Goal: Check status: Check status

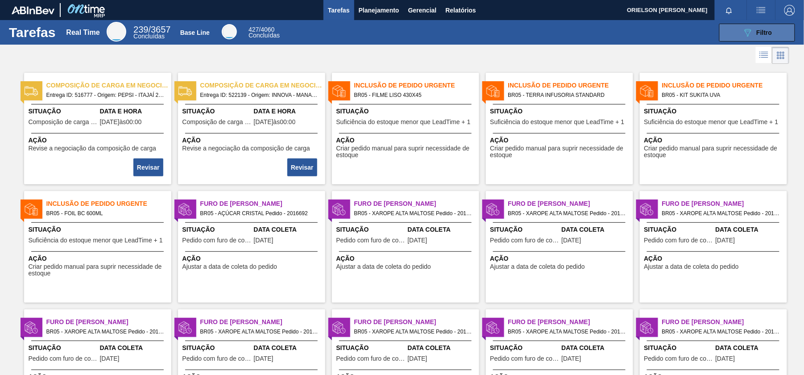
click at [750, 34] on icon "089F7B8B-B2A5-4AFE-B5C0-19BA573D28AC" at bounding box center [747, 32] width 11 height 11
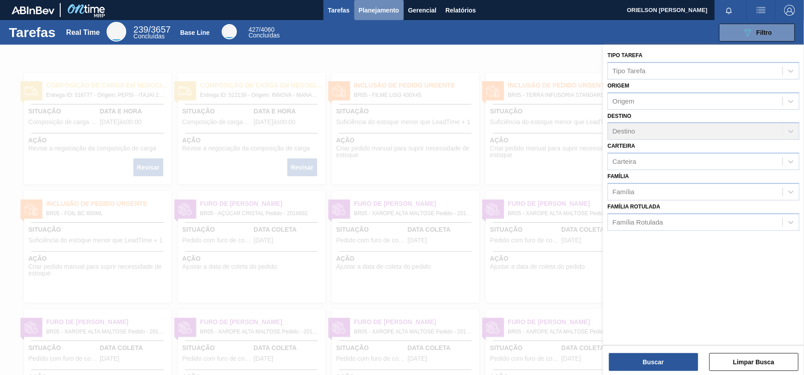
click at [390, 14] on span "Planejamento" at bounding box center [379, 10] width 41 height 11
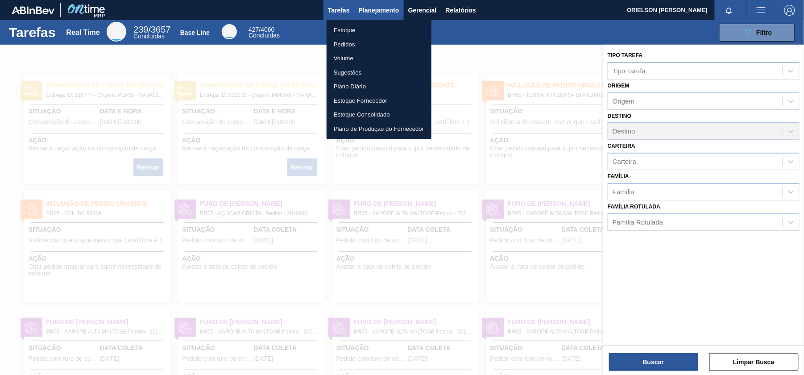
click at [390, 13] on div at bounding box center [402, 187] width 804 height 375
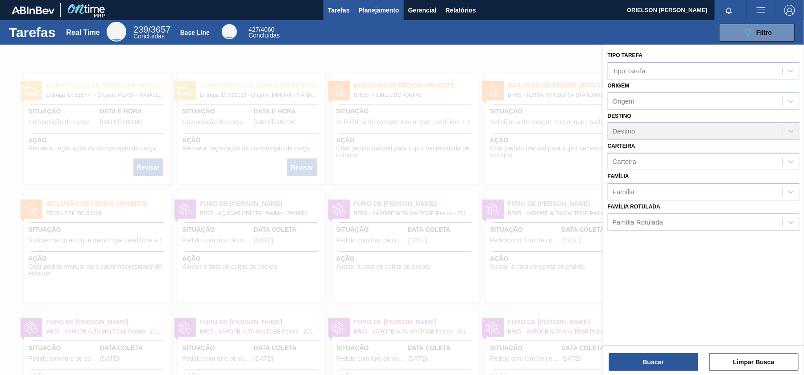
click at [390, 13] on span "Planejamento" at bounding box center [379, 10] width 41 height 11
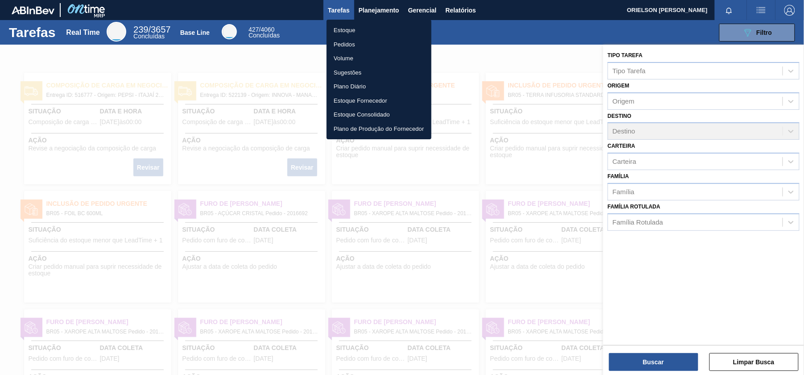
click at [378, 30] on li "Estoque" at bounding box center [379, 30] width 105 height 14
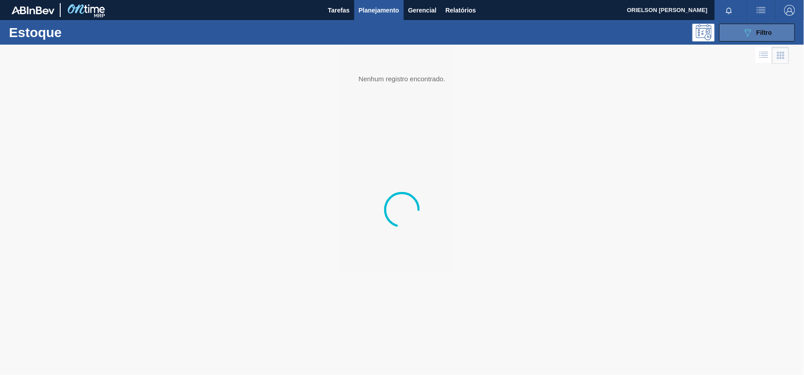
click at [734, 35] on button "089F7B8B-B2A5-4AFE-B5C0-19BA573D28AC Filtro" at bounding box center [757, 33] width 76 height 18
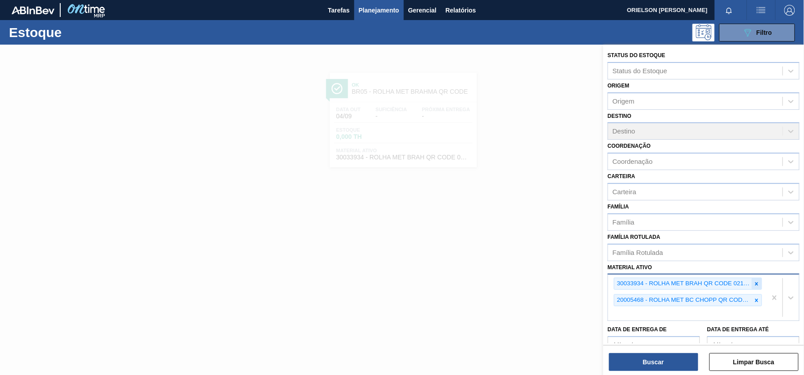
click at [753, 282] on icon at bounding box center [756, 284] width 6 height 6
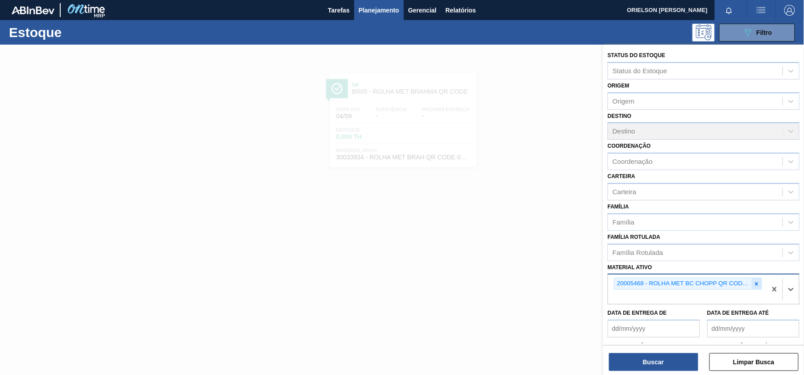
click at [756, 284] on icon at bounding box center [756, 284] width 6 height 6
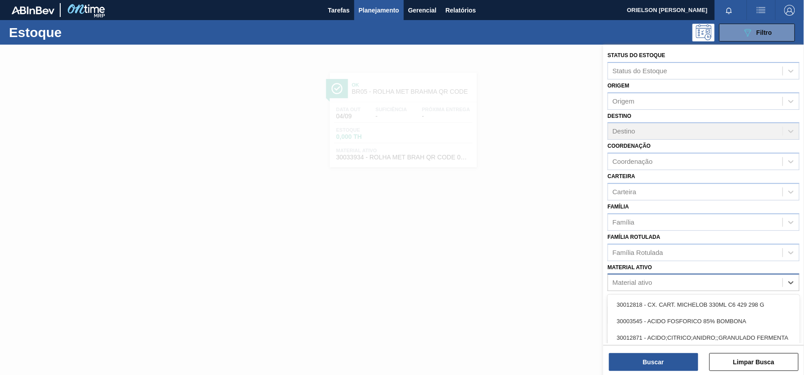
click at [756, 284] on div "Material ativo" at bounding box center [695, 282] width 174 height 13
paste ativo "30012598"
type ativo "30012598"
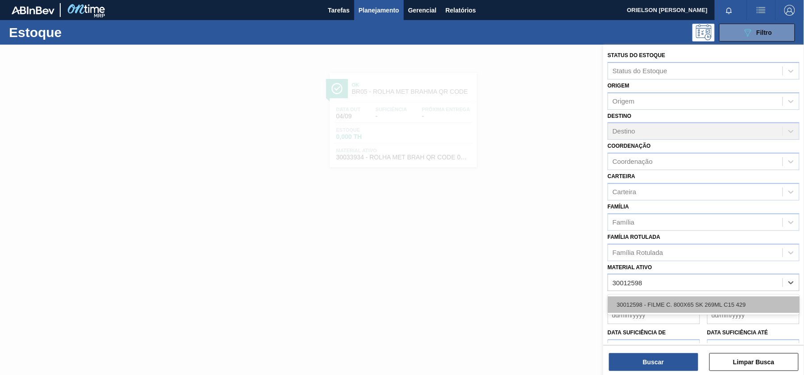
click at [684, 309] on div "30012598 - FILME C. 800X65 SK 269ML C15 429" at bounding box center [704, 304] width 192 height 17
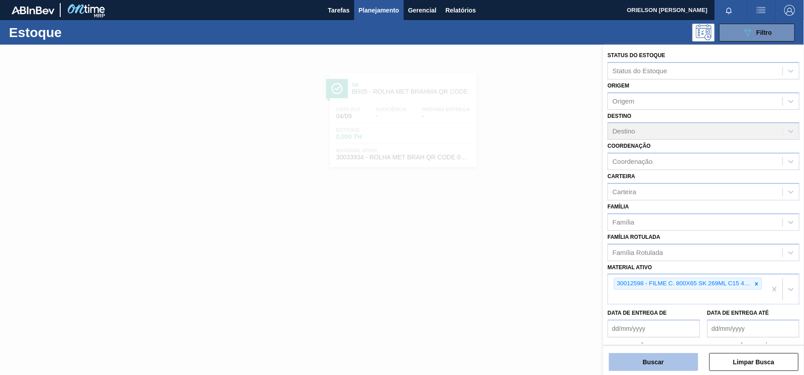
click at [672, 361] on button "Buscar" at bounding box center [653, 362] width 89 height 18
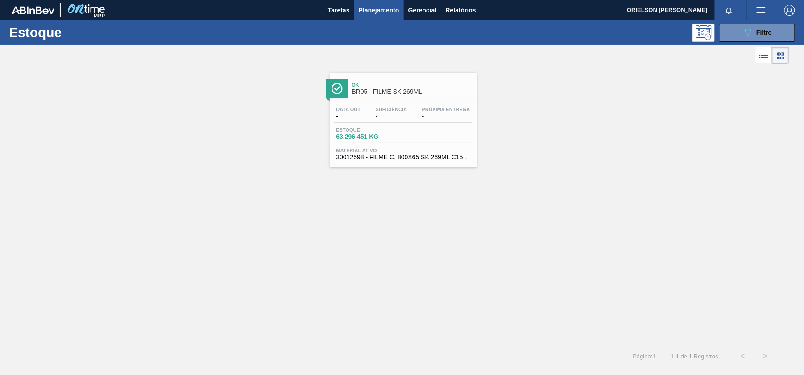
click at [370, 113] on div "Data out - Suficiência - Próxima Entrega -" at bounding box center [403, 115] width 138 height 16
